Goal: Transaction & Acquisition: Book appointment/travel/reservation

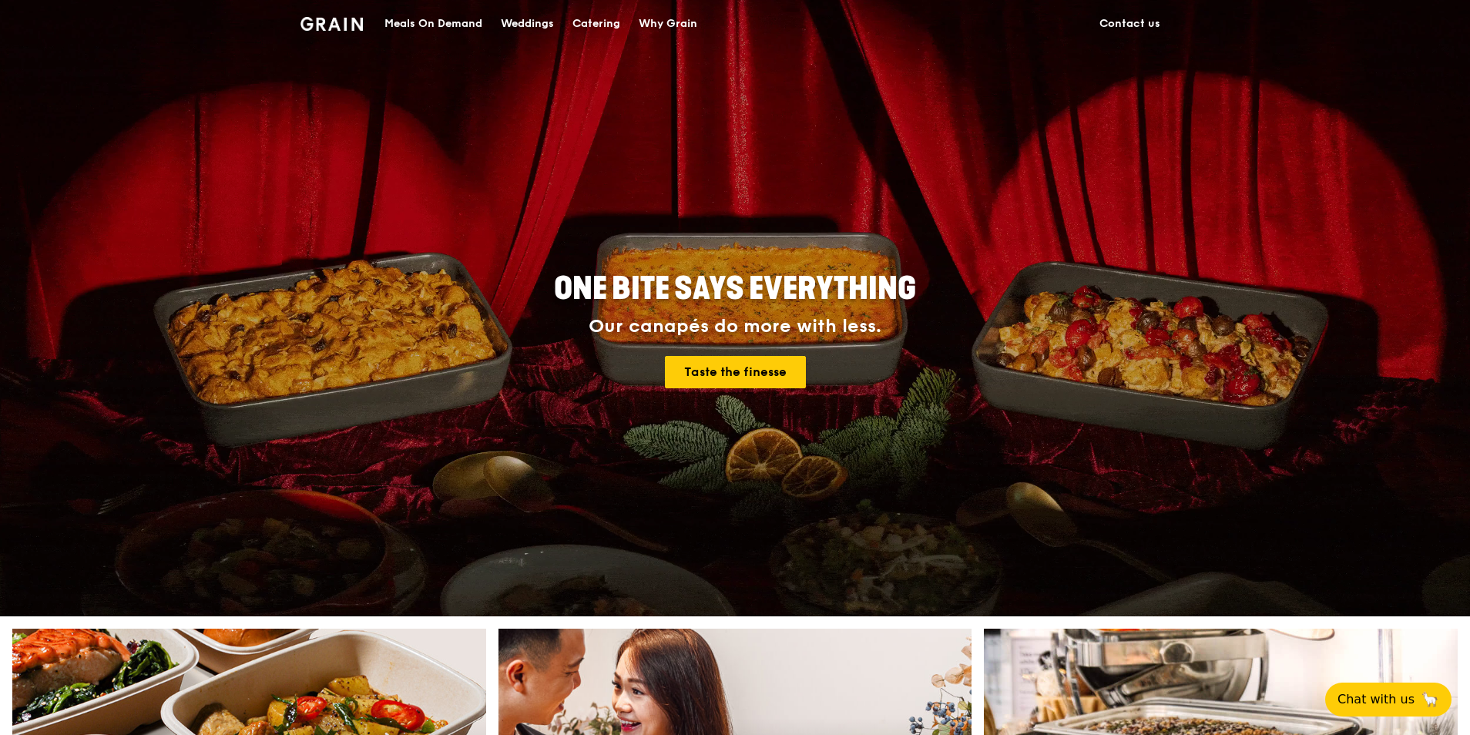
click at [591, 22] on div "Catering" at bounding box center [596, 24] width 48 height 46
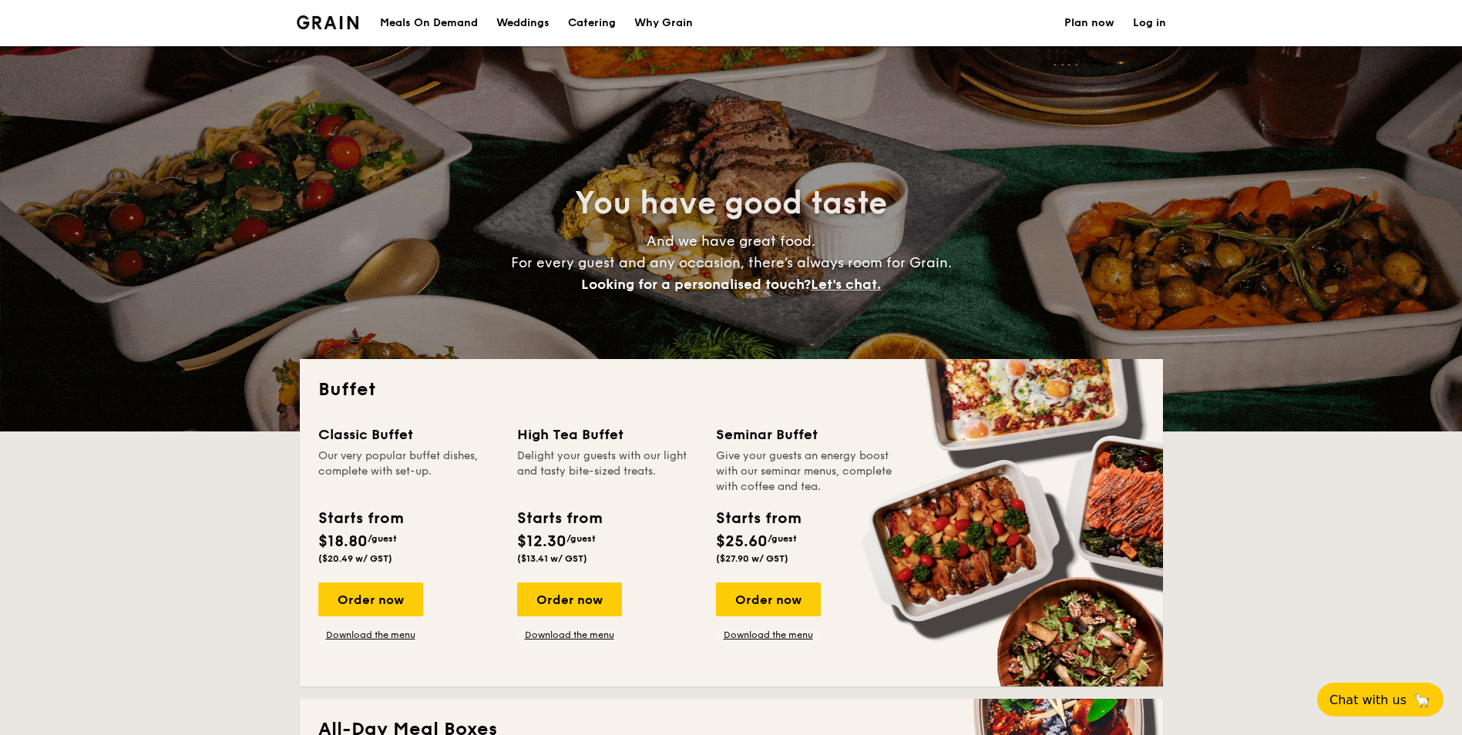
select select
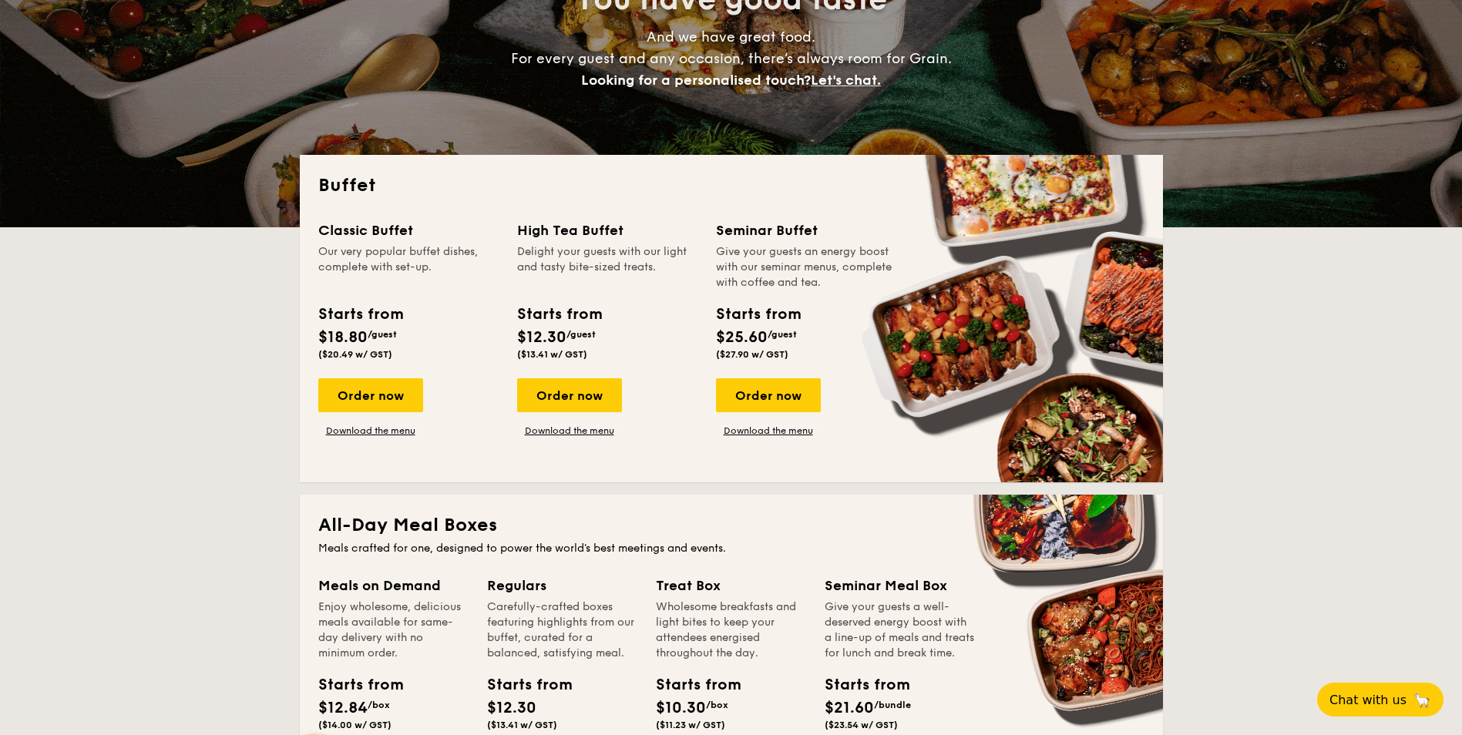
scroll to position [231, 0]
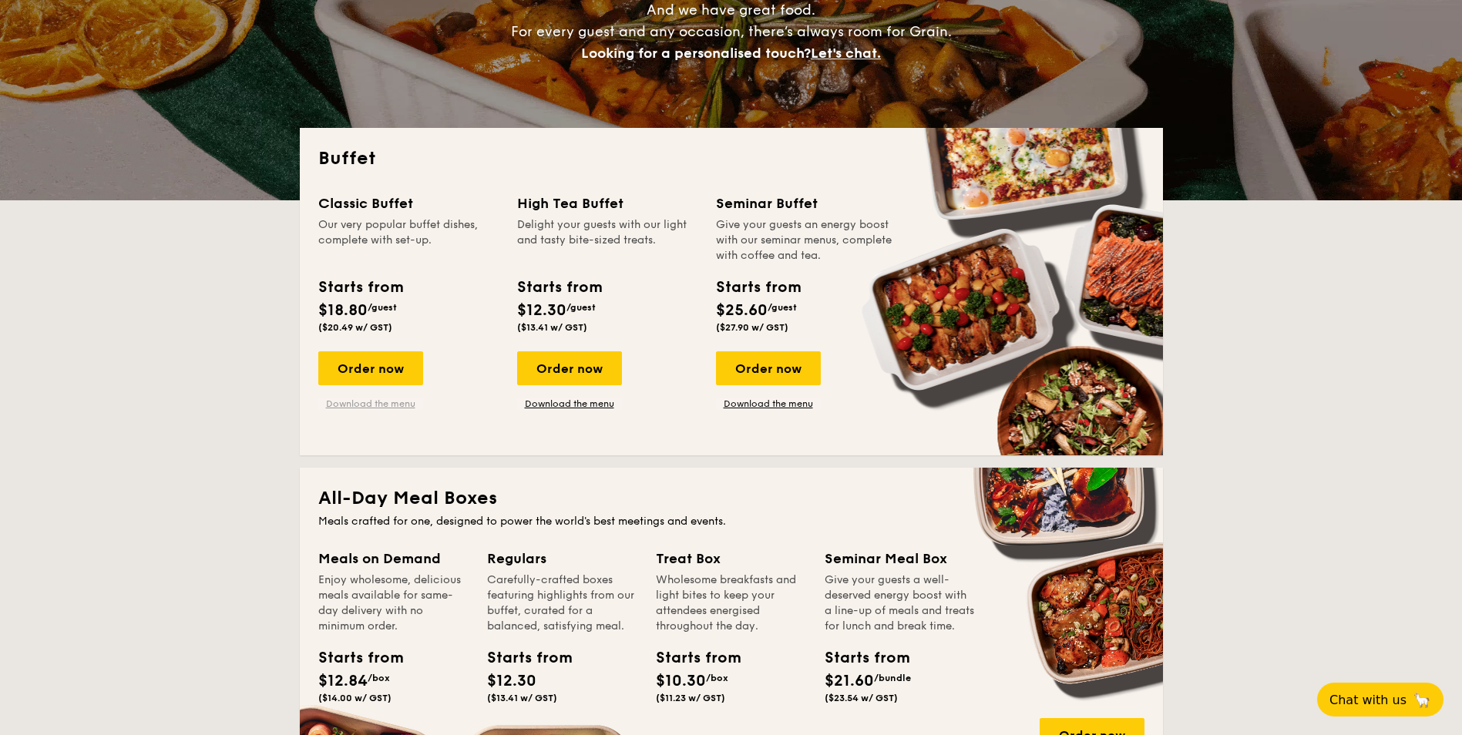
click at [354, 404] on link "Download the menu" at bounding box center [370, 404] width 105 height 12
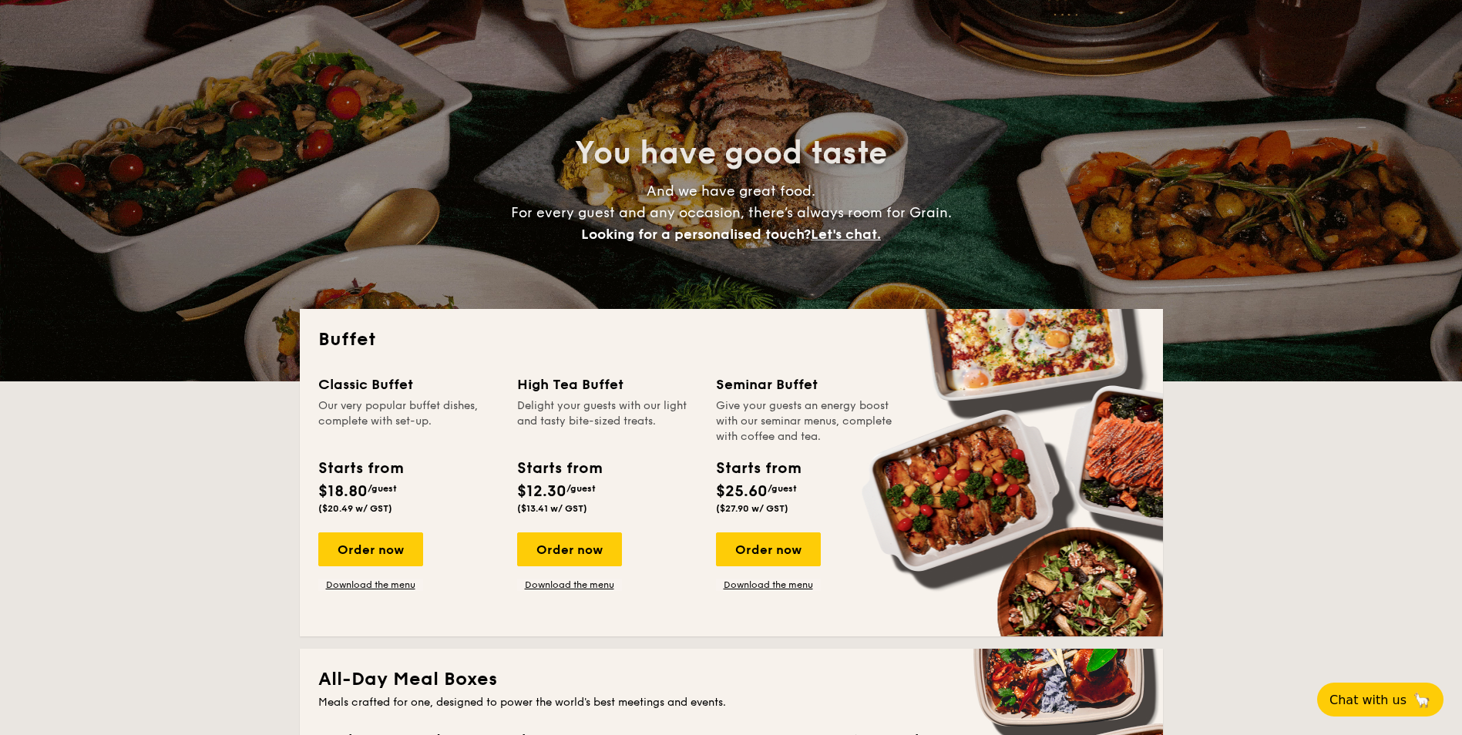
scroll to position [0, 0]
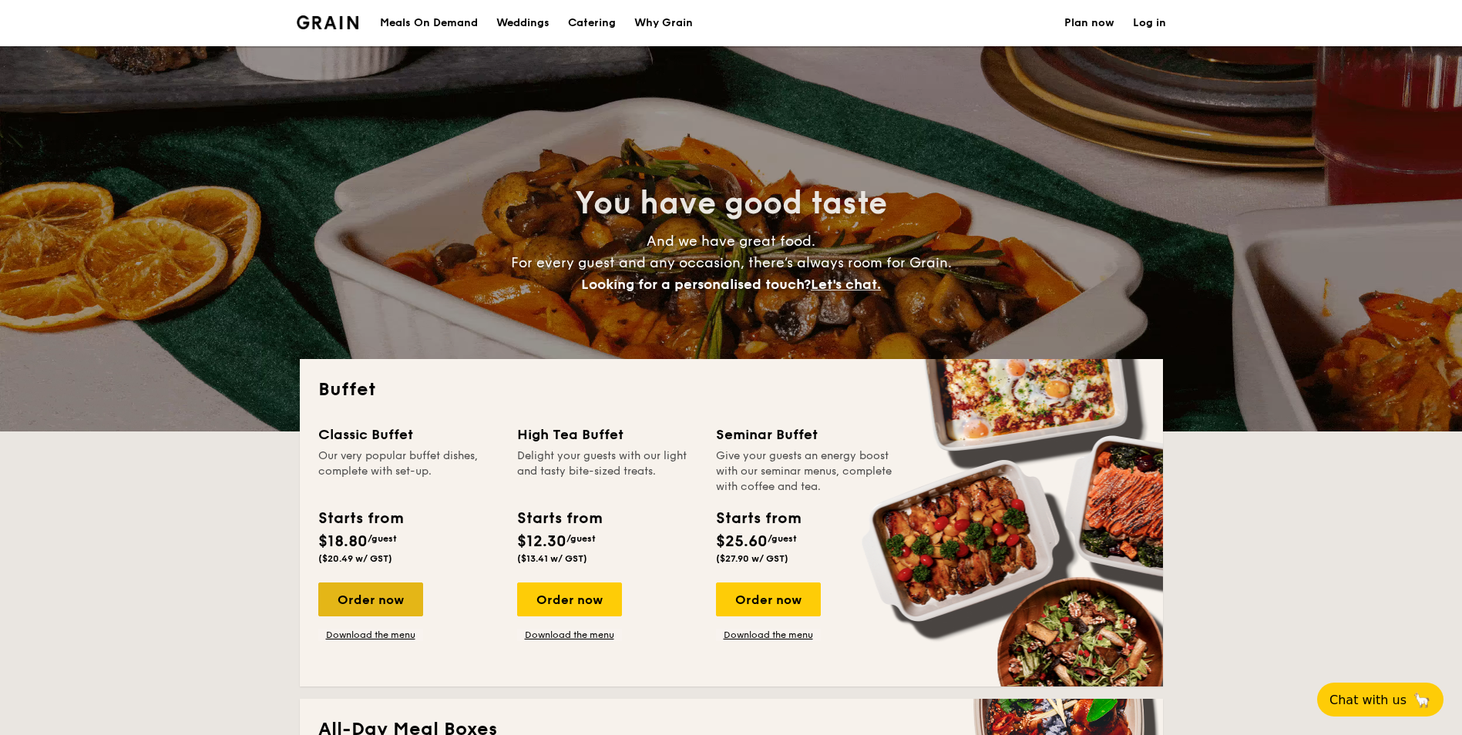
click at [350, 609] on div "Order now" at bounding box center [370, 599] width 105 height 34
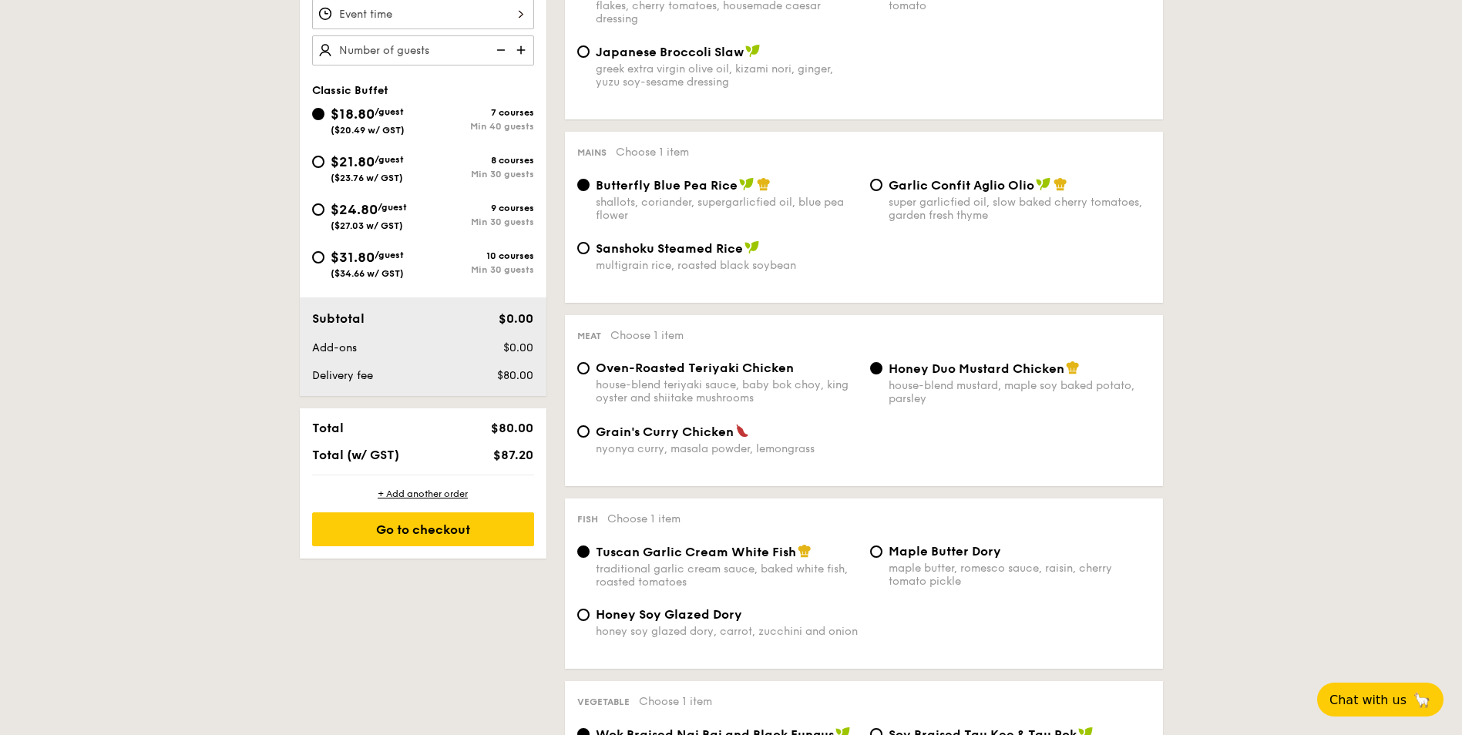
scroll to position [539, 0]
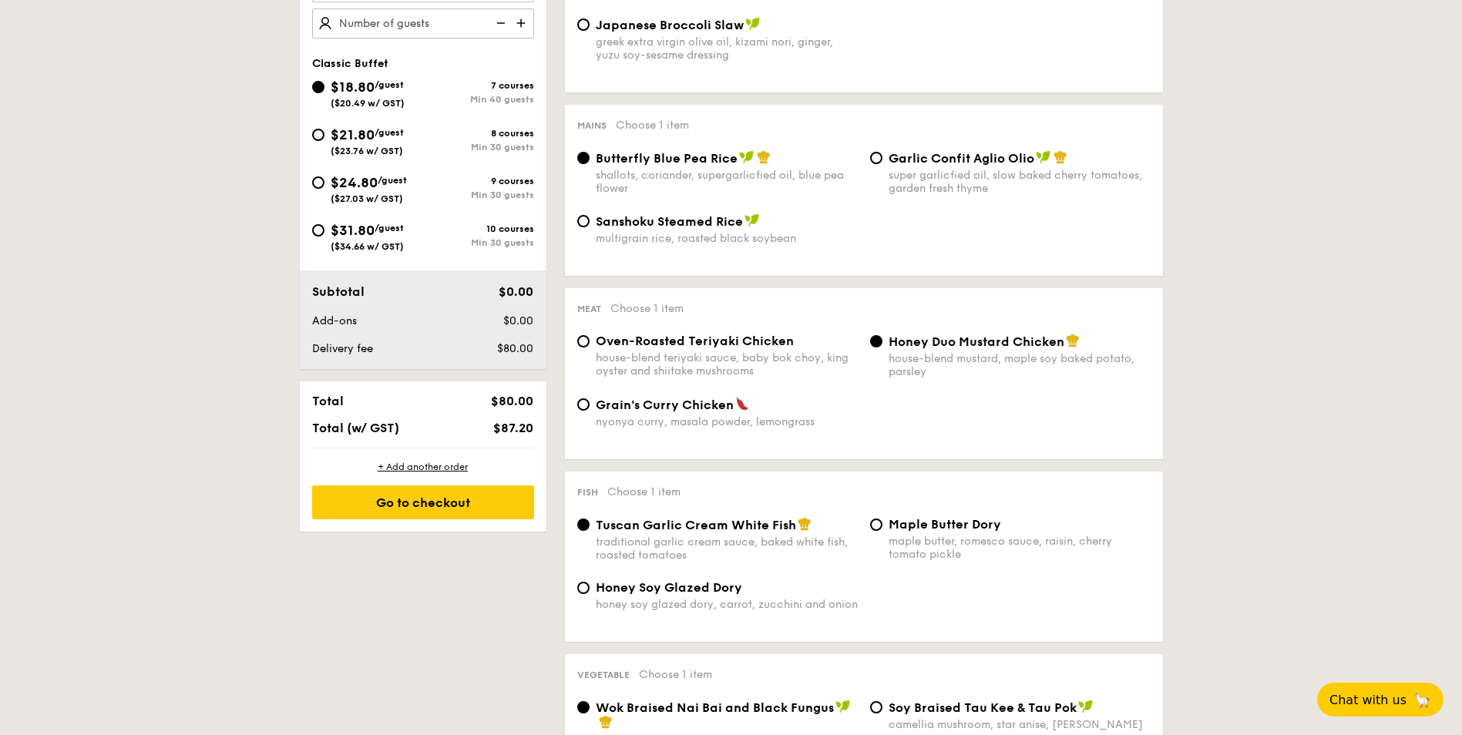
click at [581, 348] on div "Oven-Roasted Teriyaki Chicken house-blend teriyaki sauce, baby bok choy, king o…" at bounding box center [717, 356] width 293 height 44
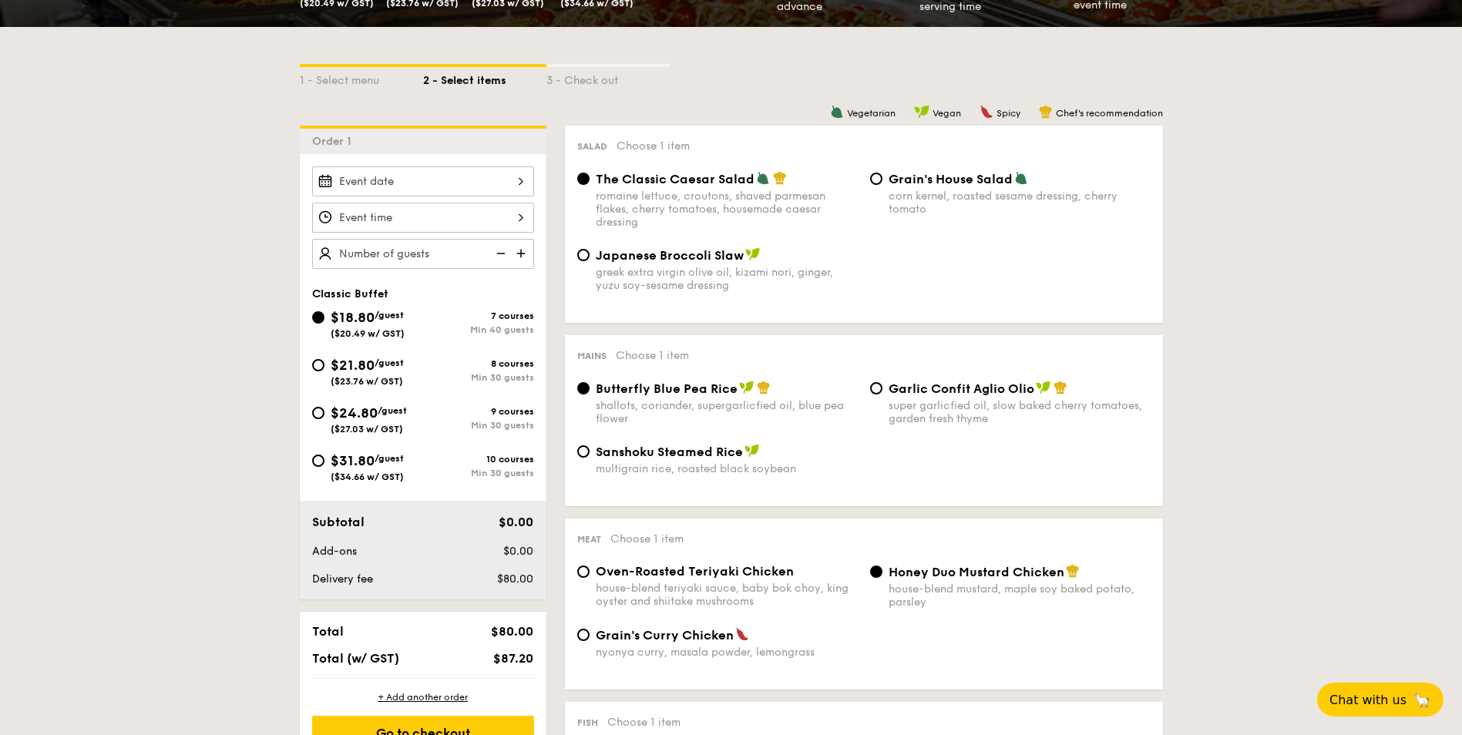
scroll to position [308, 0]
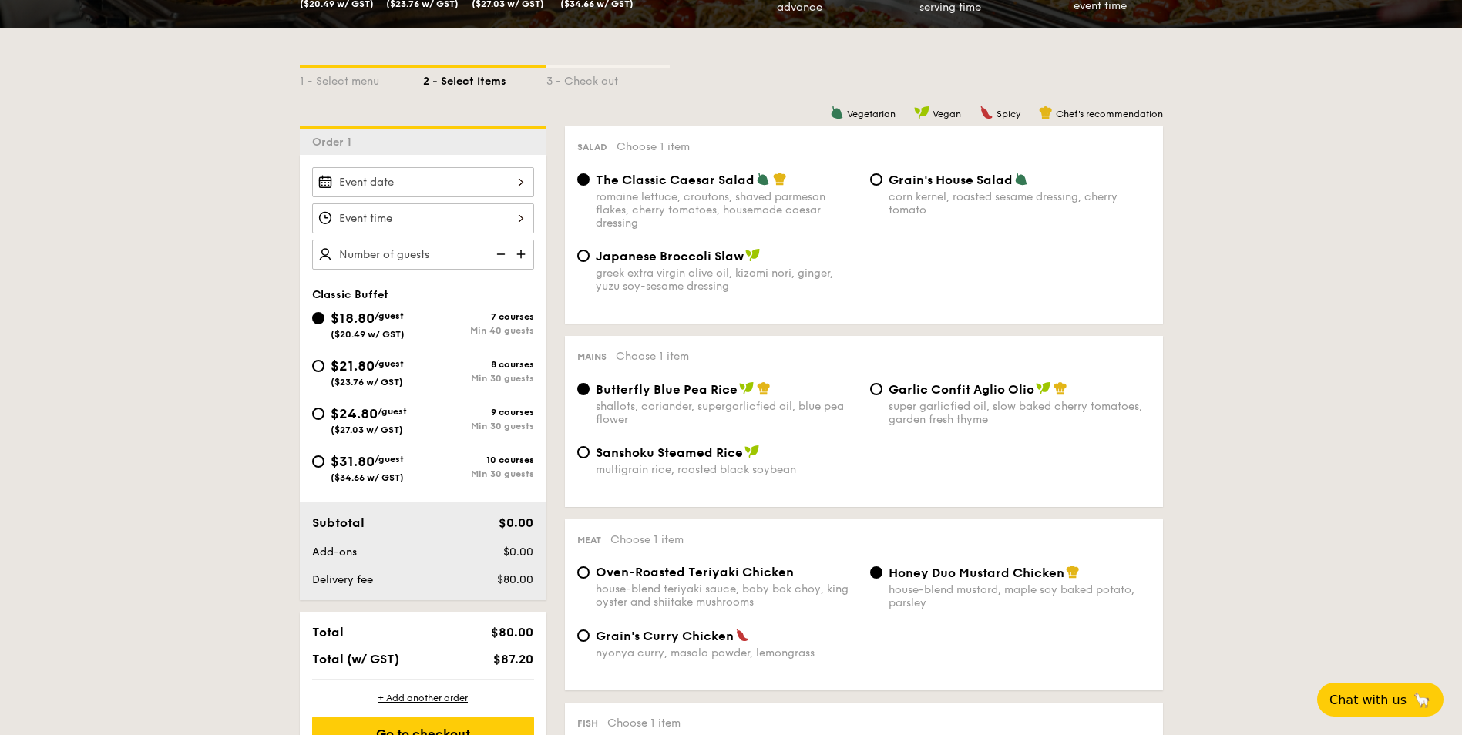
click at [431, 180] on div at bounding box center [423, 182] width 222 height 30
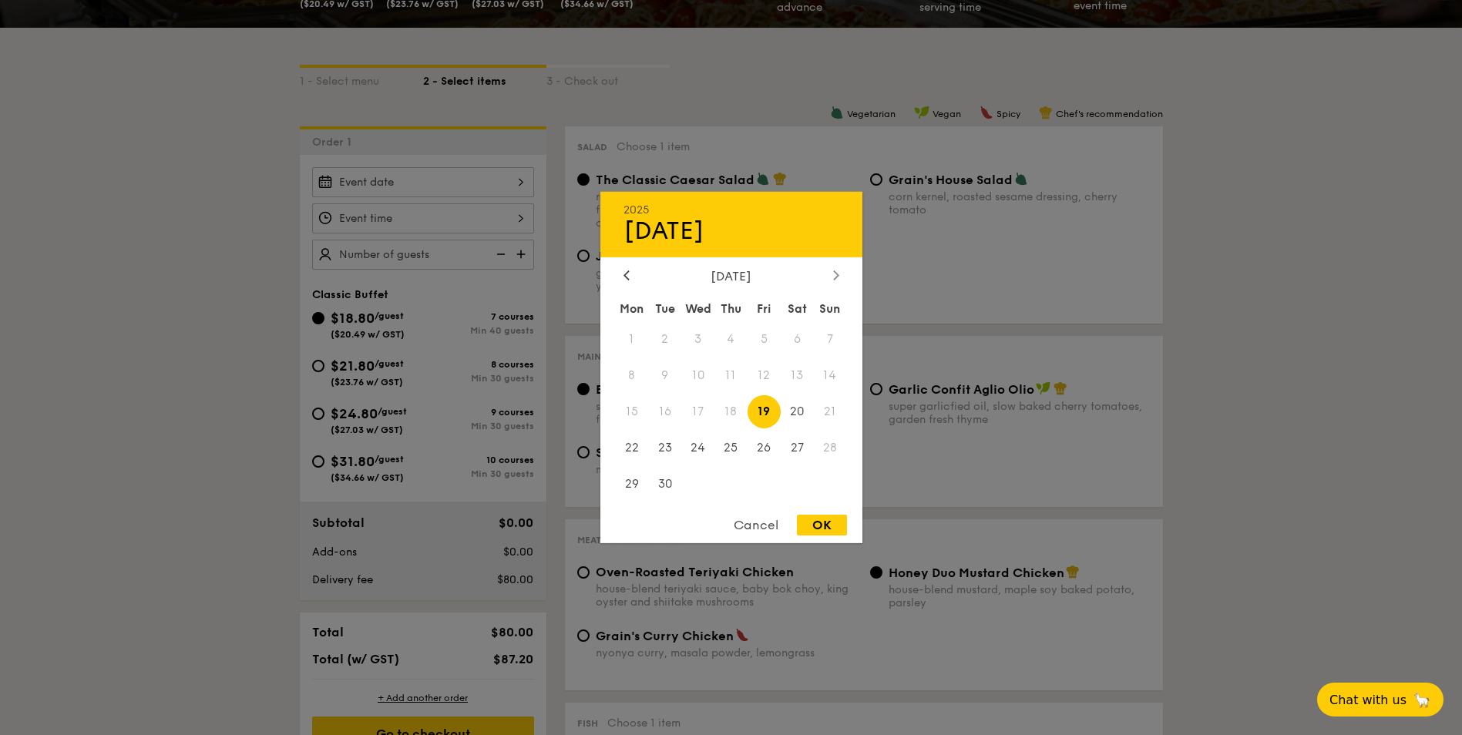
click at [831, 277] on div at bounding box center [836, 276] width 14 height 15
click at [734, 337] on span "2" at bounding box center [730, 339] width 33 height 33
click at [831, 527] on div "OK" at bounding box center [822, 525] width 50 height 21
type input "Oct 02, 2025"
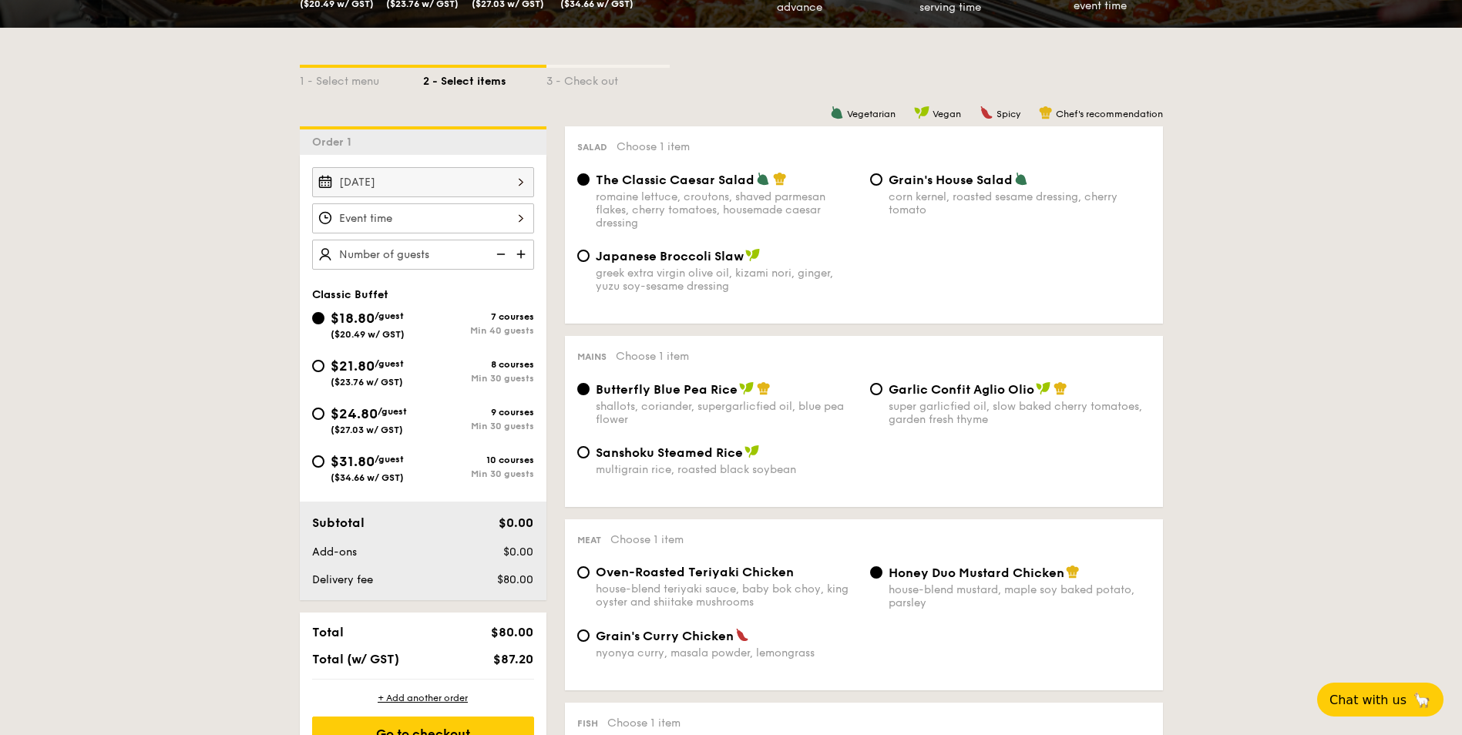
click at [383, 213] on div at bounding box center [423, 218] width 222 height 30
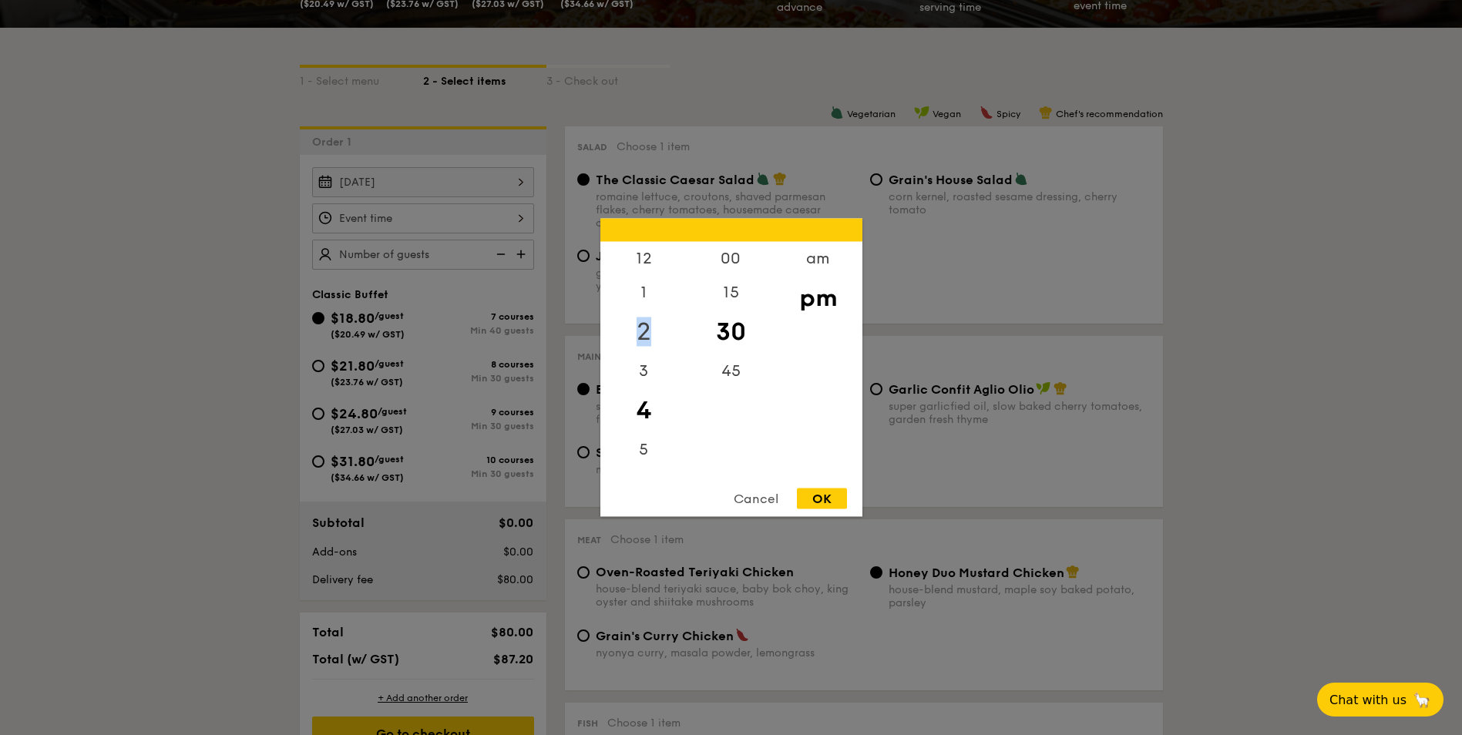
drag, startPoint x: 643, startPoint y: 298, endPoint x: 644, endPoint y: 351, distance: 52.4
click at [644, 351] on div "12 1 2 3 4 5 6 7 8 9 10 11" at bounding box center [643, 359] width 87 height 235
drag, startPoint x: 644, startPoint y: 351, endPoint x: 644, endPoint y: 254, distance: 96.3
click at [644, 254] on div "12" at bounding box center [643, 264] width 87 height 45
click at [728, 290] on div "15" at bounding box center [730, 298] width 87 height 45
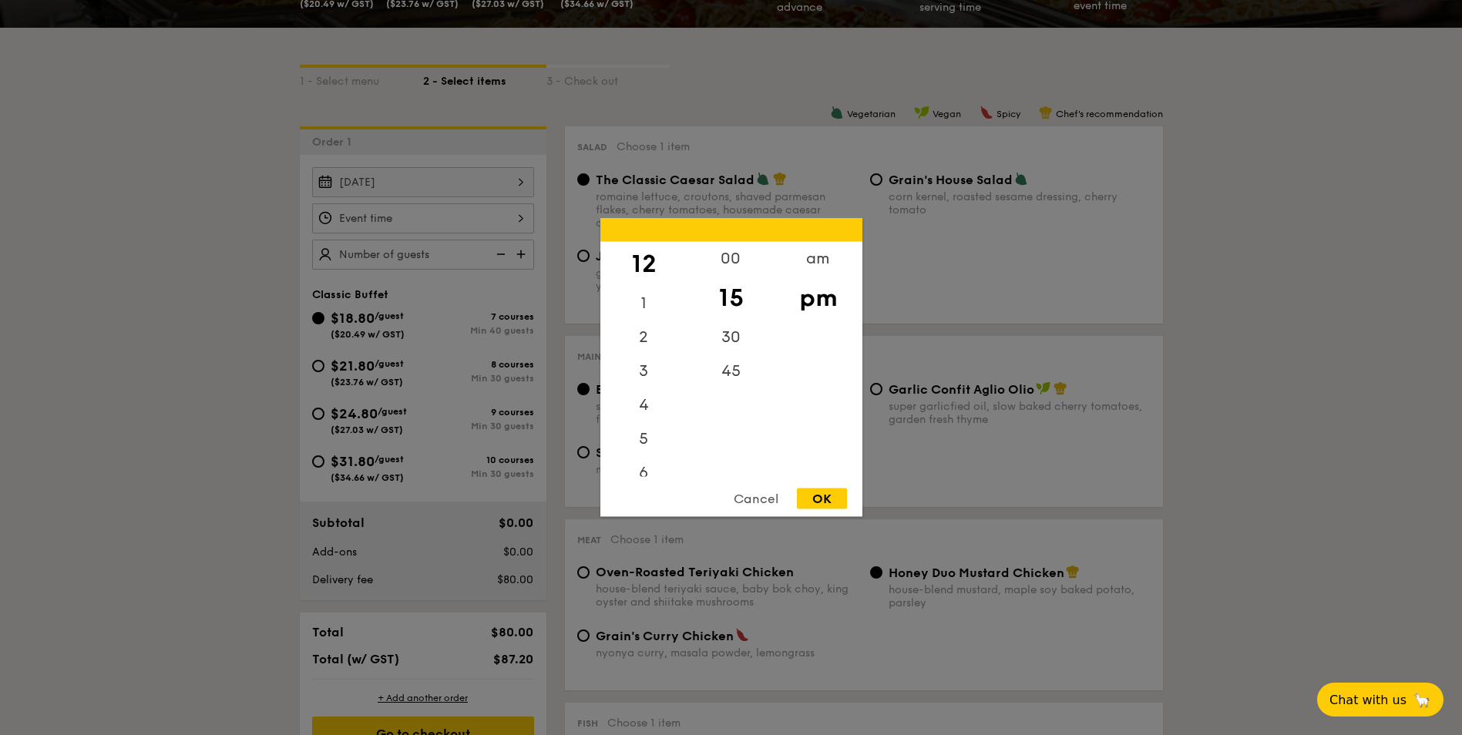
click at [817, 501] on div "OK" at bounding box center [822, 498] width 50 height 21
type input "12:15PM"
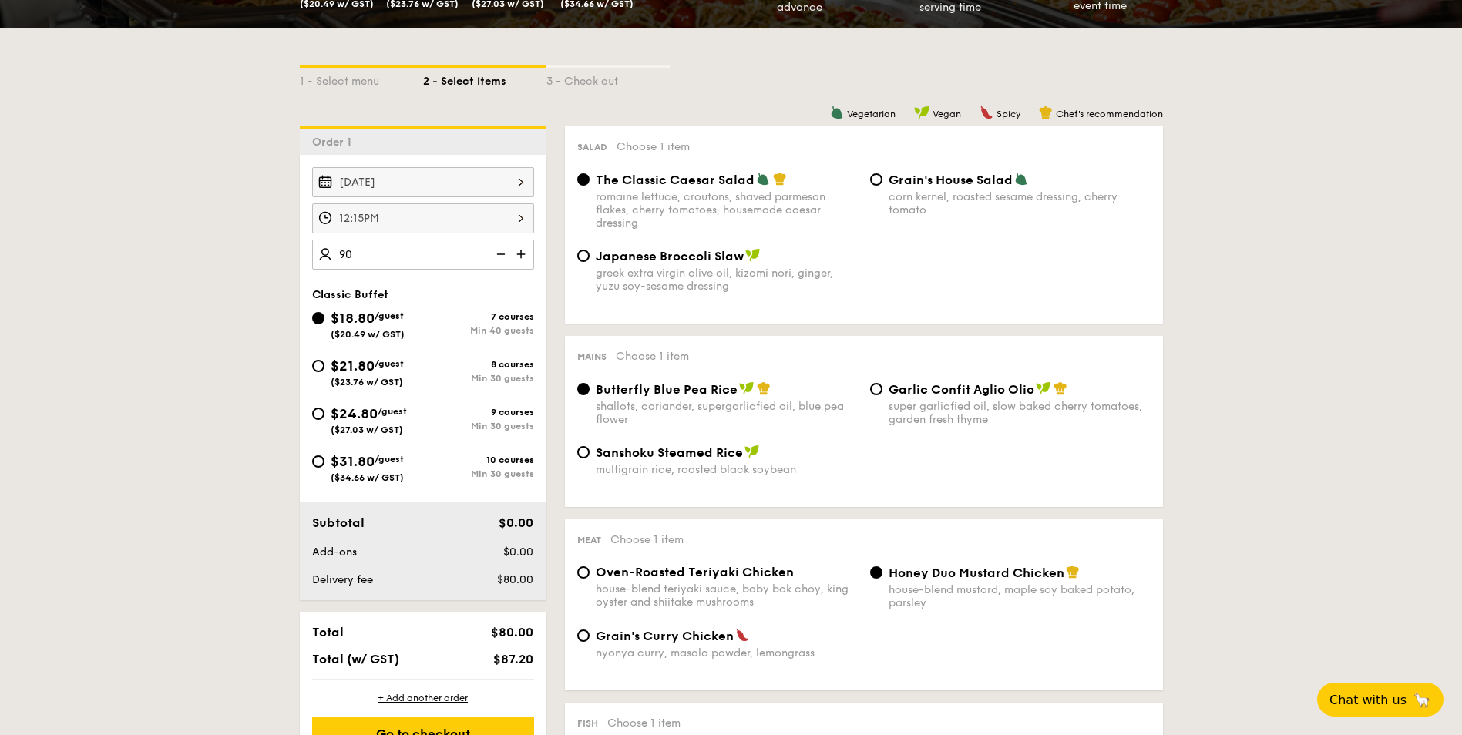
type input "180 guests"
